Goal: Information Seeking & Learning: Learn about a topic

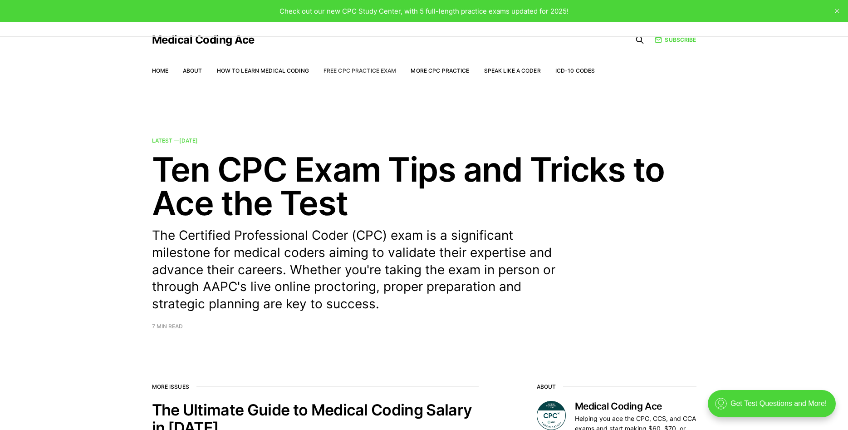
click at [362, 71] on link "Free CPC Practice Exam" at bounding box center [360, 70] width 73 height 7
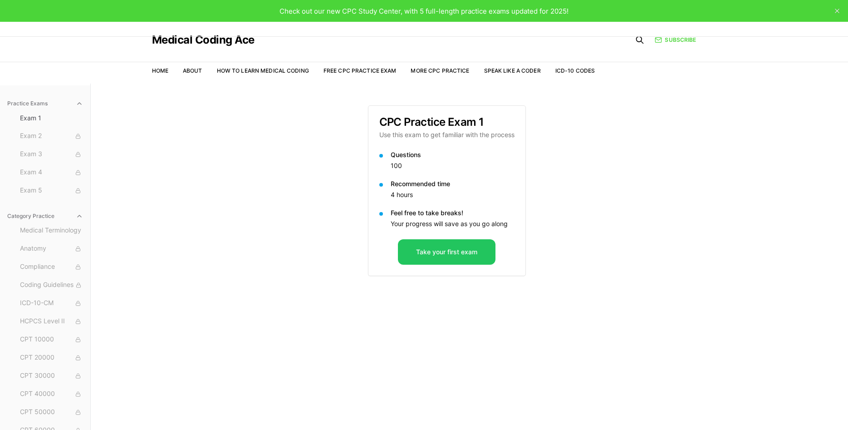
click at [321, 275] on div "Practice Exams Exam 1 Exam 2 Exam 3 Exam 4 Exam 5 Category Practice Medical Ter…" at bounding box center [424, 298] width 848 height 430
click at [34, 230] on span "Medical Terminology" at bounding box center [51, 231] width 63 height 10
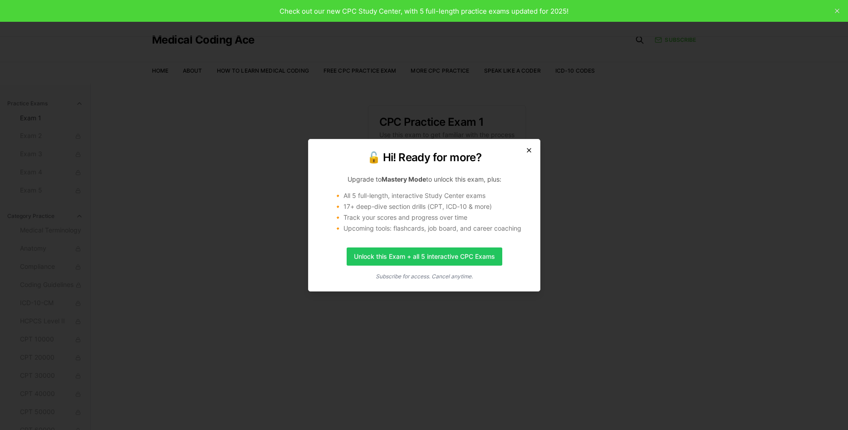
click at [530, 149] on icon "button" at bounding box center [529, 150] width 4 height 4
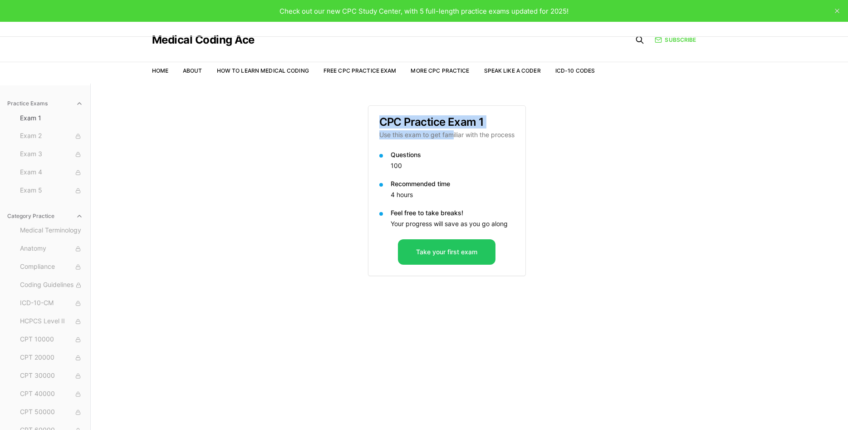
drag, startPoint x: 358, startPoint y: 113, endPoint x: 451, endPoint y: 130, distance: 94.6
click at [451, 130] on div "Practice Exams Exam 1 Exam 2 Exam 3 Exam 4 Exam 5 Category Practice Medical Ter…" at bounding box center [424, 298] width 848 height 430
click at [451, 130] on div "CPC Practice Exam 1 Use this exam to get familiar with the process" at bounding box center [446, 128] width 157 height 44
click at [419, 253] on button "Take your first exam" at bounding box center [447, 251] width 98 height 25
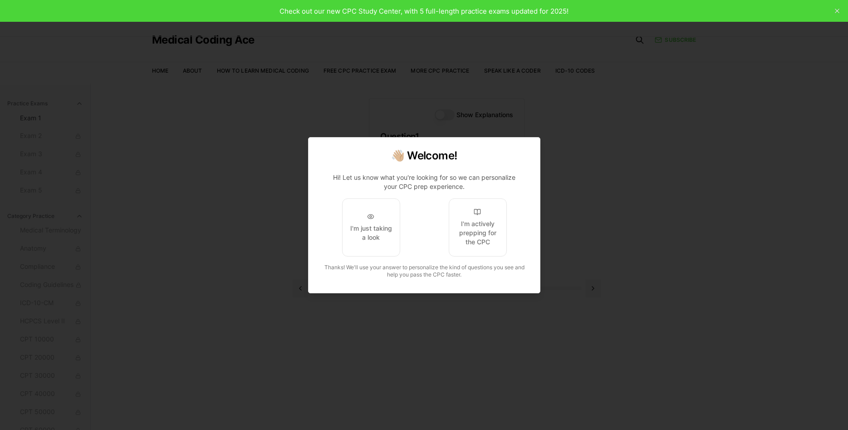
click at [423, 280] on p "Hi! Let us know what you're looking for so we can personalize your CPC prep exp…" at bounding box center [424, 224] width 210 height 116
click at [380, 234] on div "I'm just taking a look" at bounding box center [370, 233] width 43 height 18
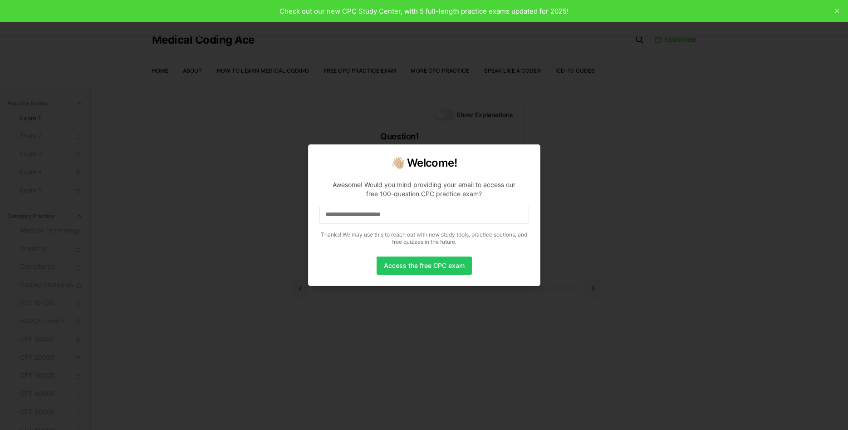
click at [340, 304] on div at bounding box center [424, 215] width 848 height 430
click at [344, 356] on div at bounding box center [424, 215] width 848 height 430
click at [342, 363] on div at bounding box center [424, 215] width 848 height 430
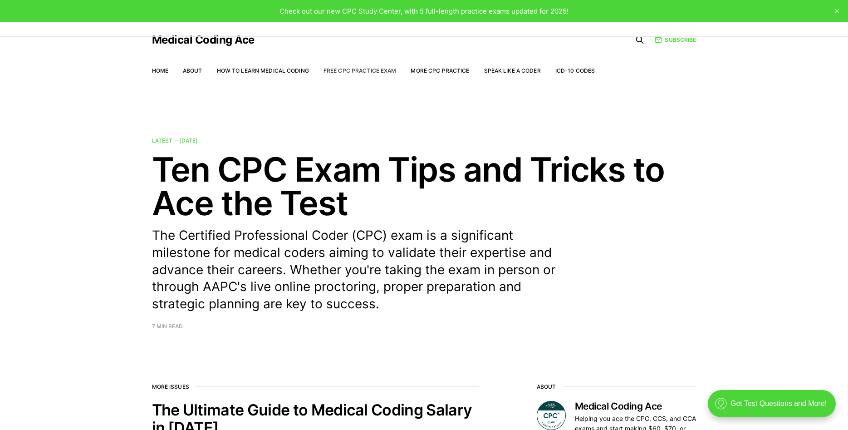
click at [366, 72] on link "Free CPC Practice Exam" at bounding box center [360, 70] width 73 height 7
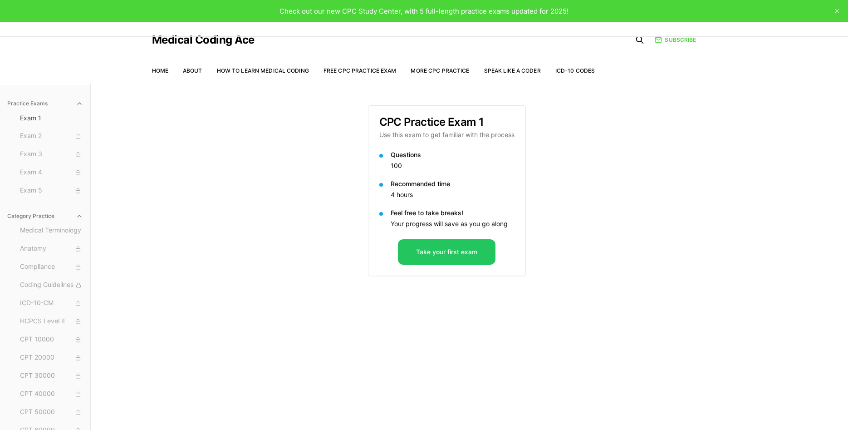
click at [462, 247] on button "Take your first exam" at bounding box center [447, 251] width 98 height 25
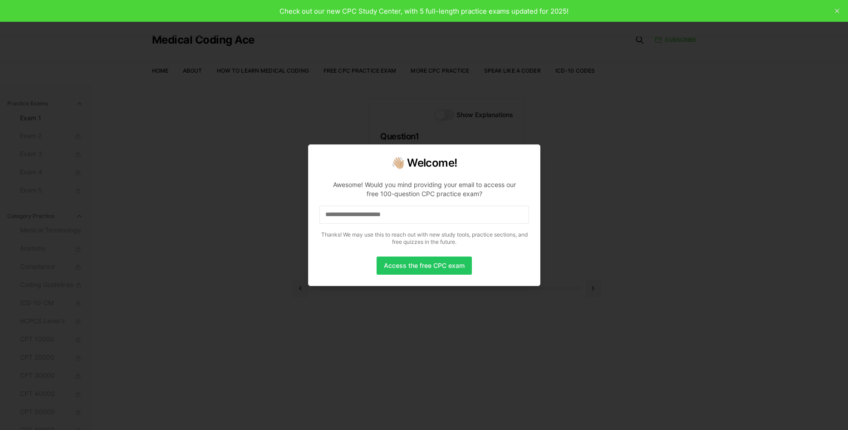
click at [389, 297] on div at bounding box center [424, 215] width 848 height 430
